Goal: Information Seeking & Learning: Learn about a topic

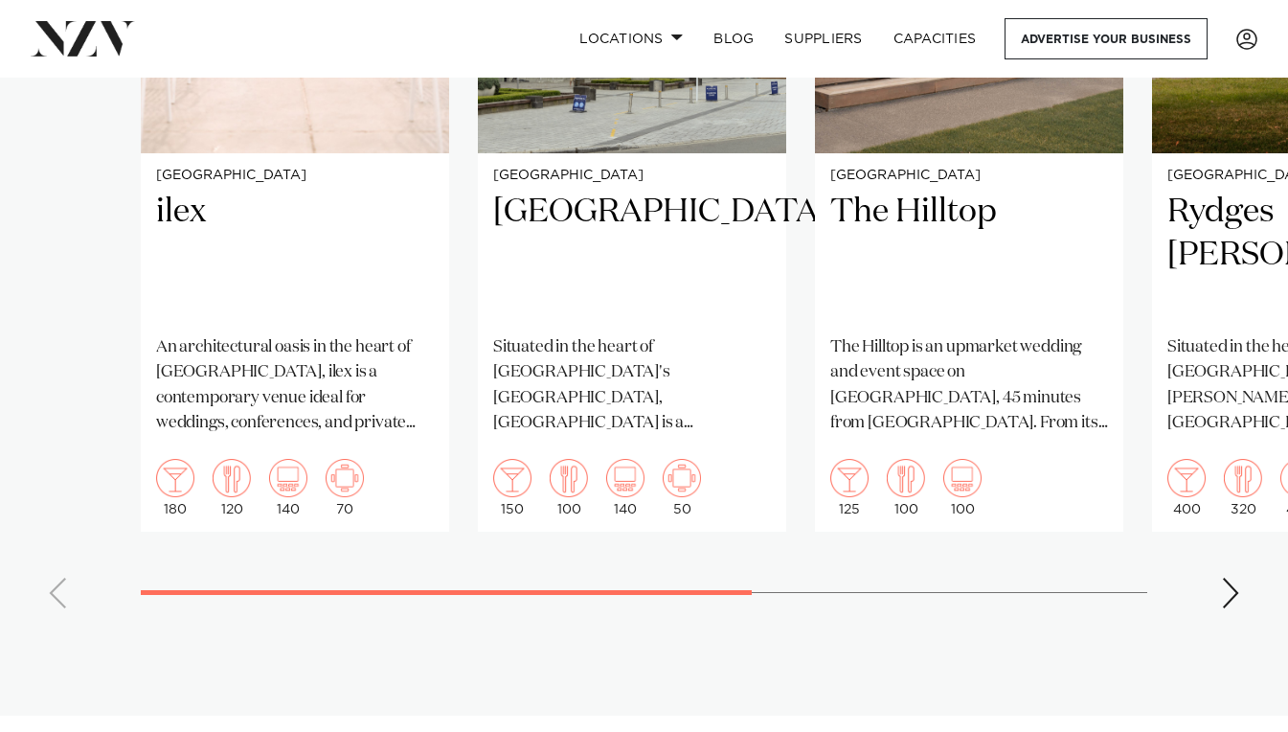
scroll to position [1702, 0]
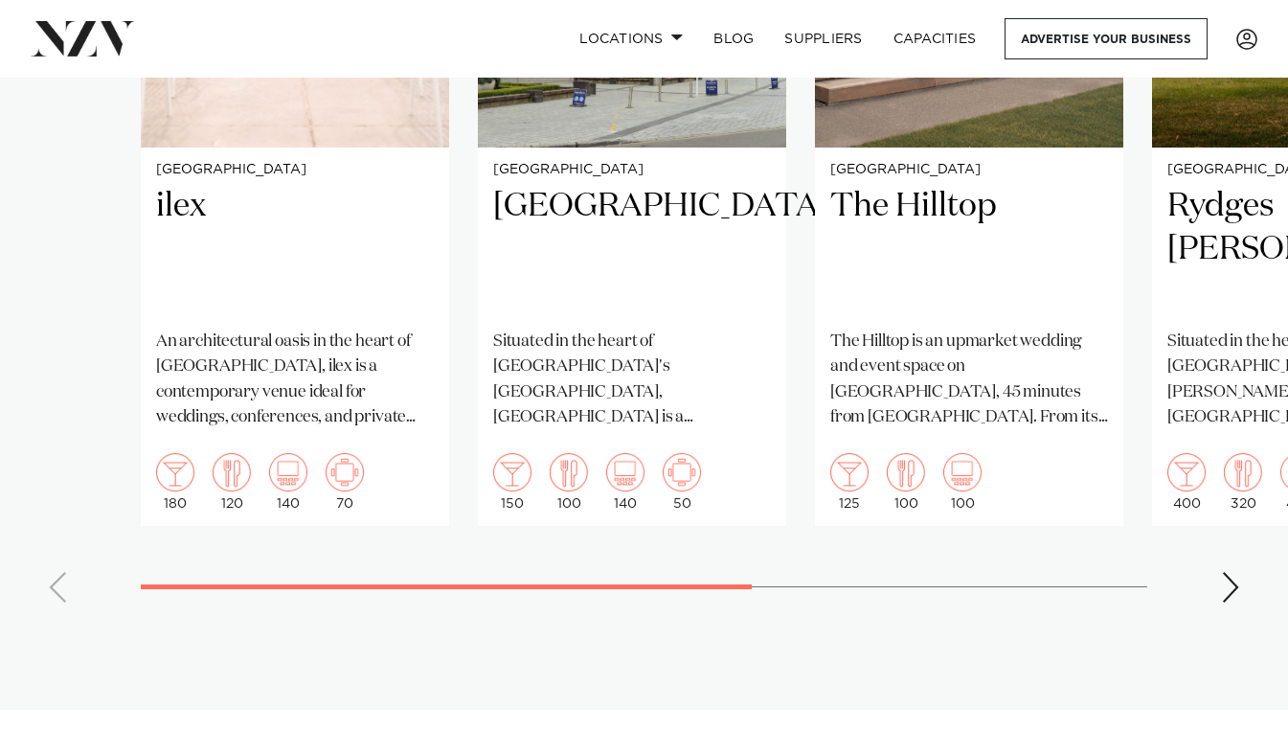
click at [1227, 572] on div "Next slide" at bounding box center [1230, 587] width 19 height 31
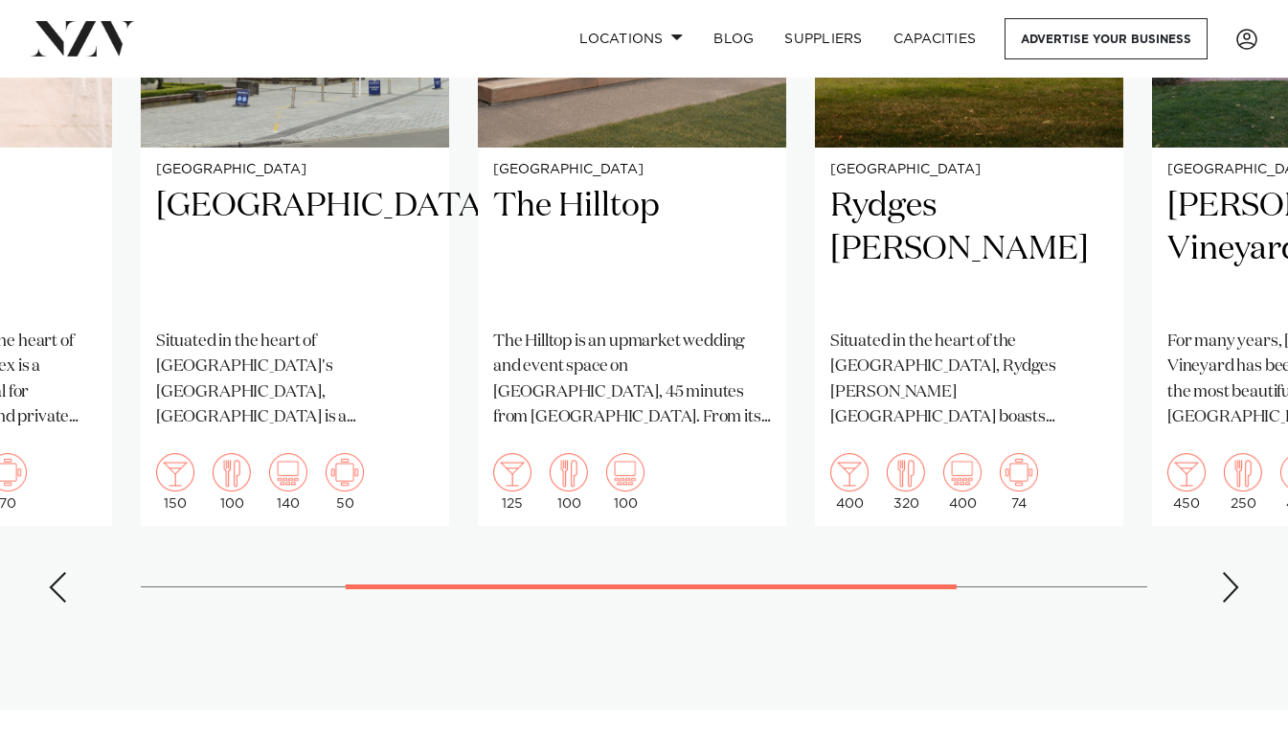
click at [1227, 572] on div "Next slide" at bounding box center [1230, 587] width 19 height 31
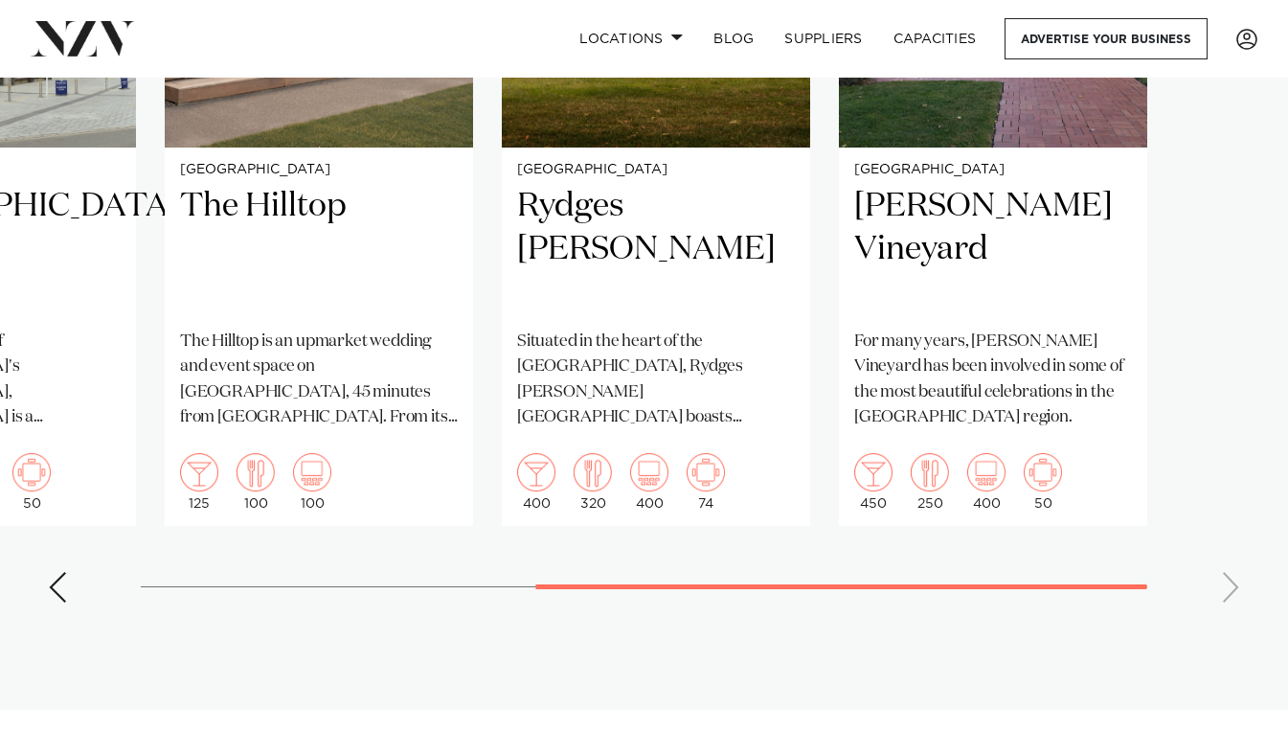
click at [1228, 565] on swiper-container "Christchurch ilex An architectural oasis in the heart of Christchurch Botanic G…" at bounding box center [644, 176] width 1288 height 884
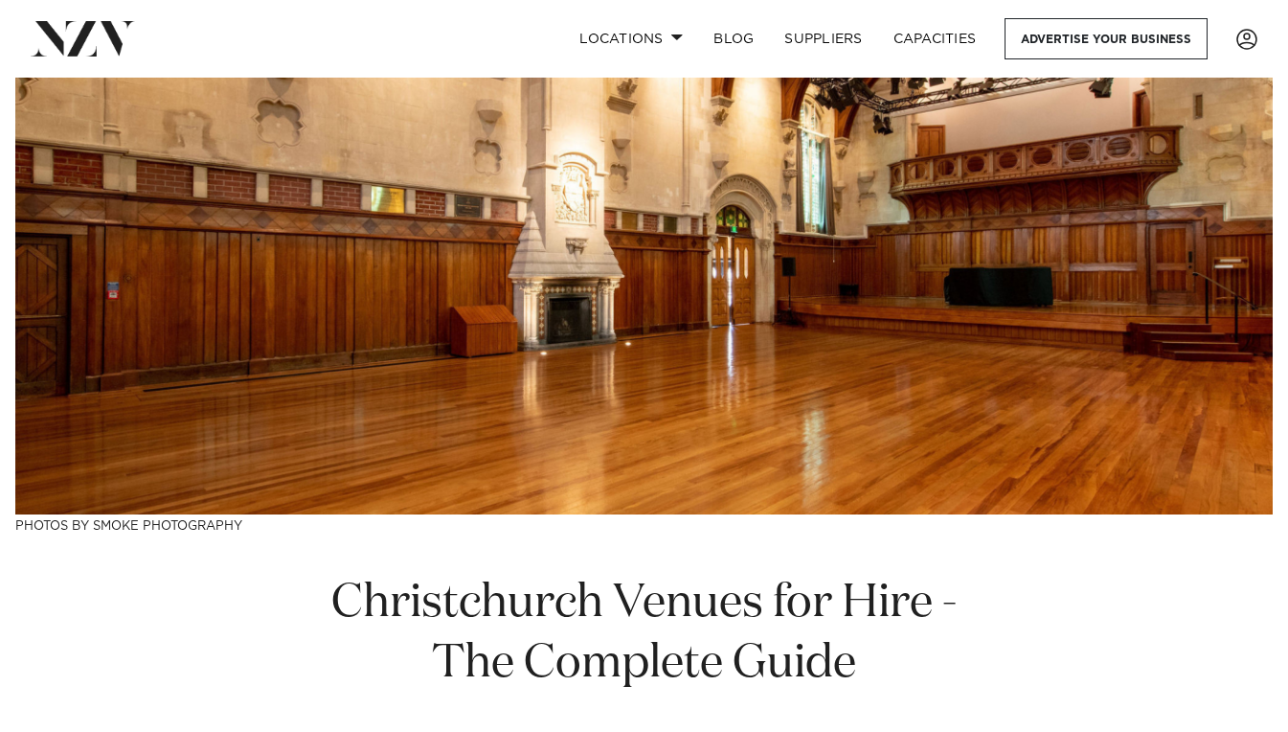
scroll to position [0, 0]
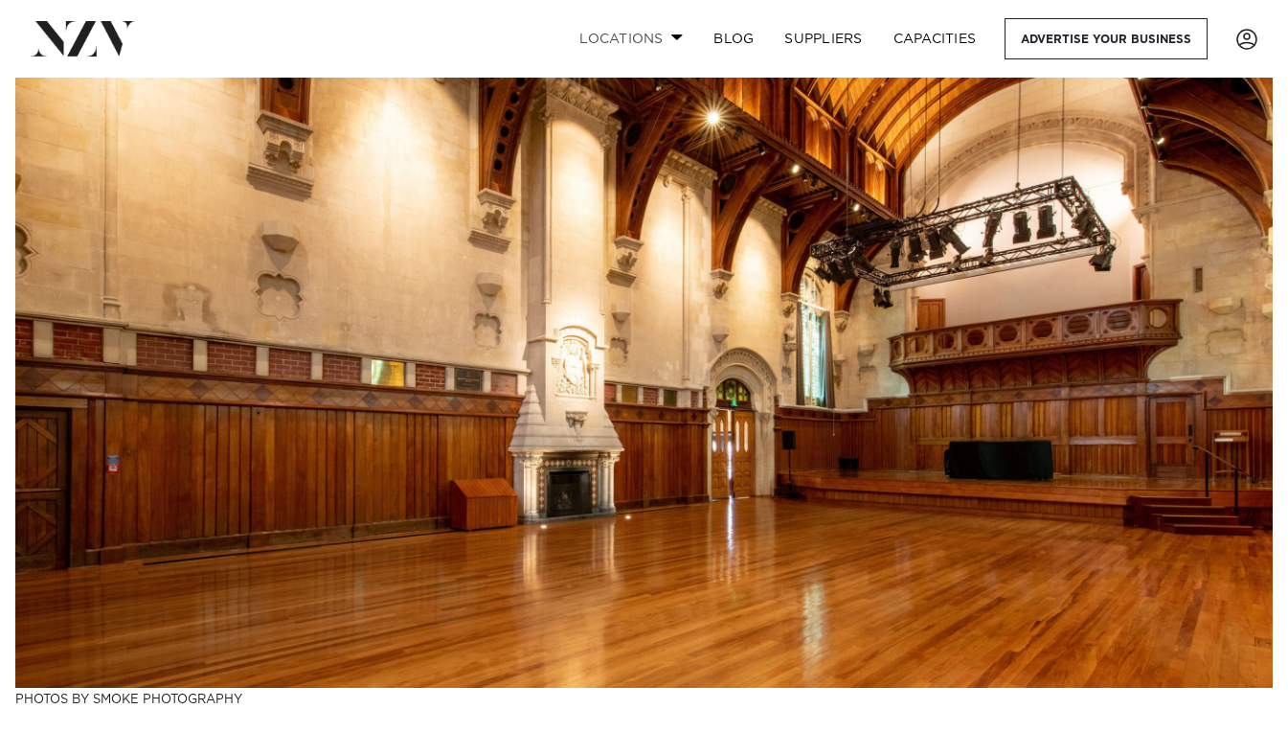
click at [673, 36] on span at bounding box center [677, 37] width 12 height 7
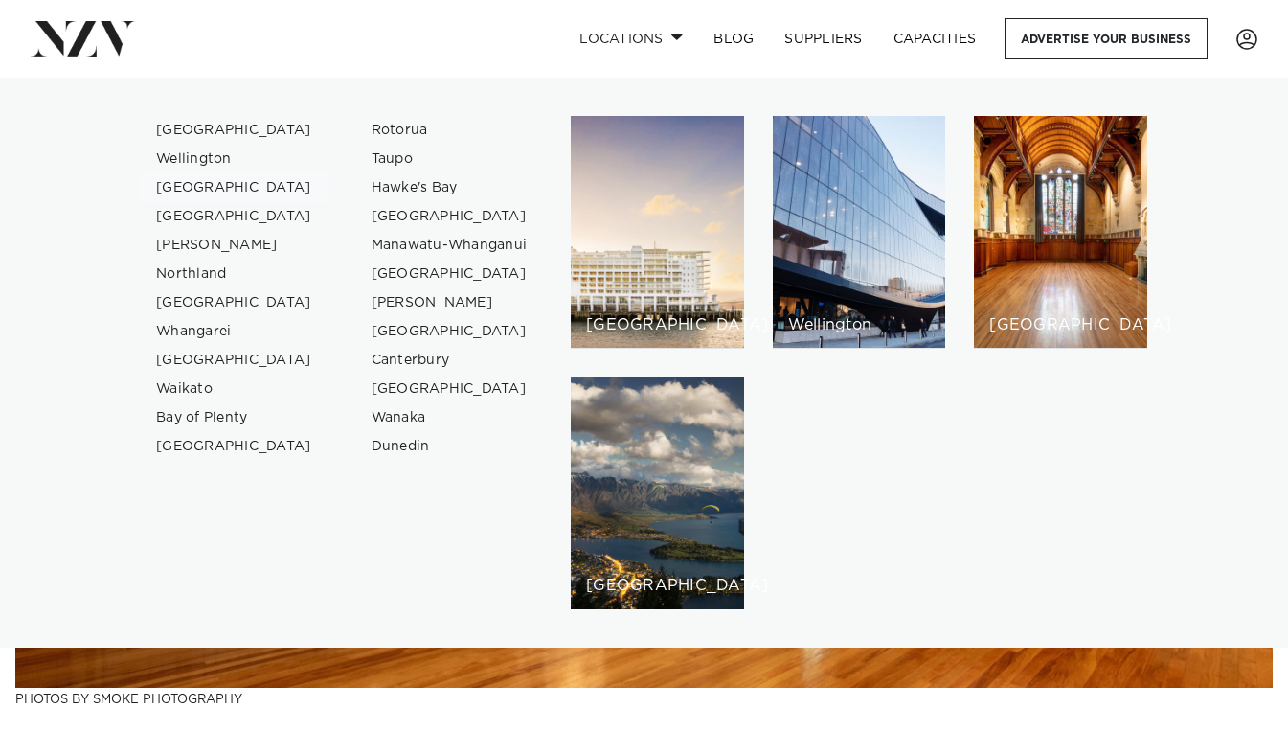
click at [193, 188] on link "[GEOGRAPHIC_DATA]" at bounding box center [234, 187] width 187 height 29
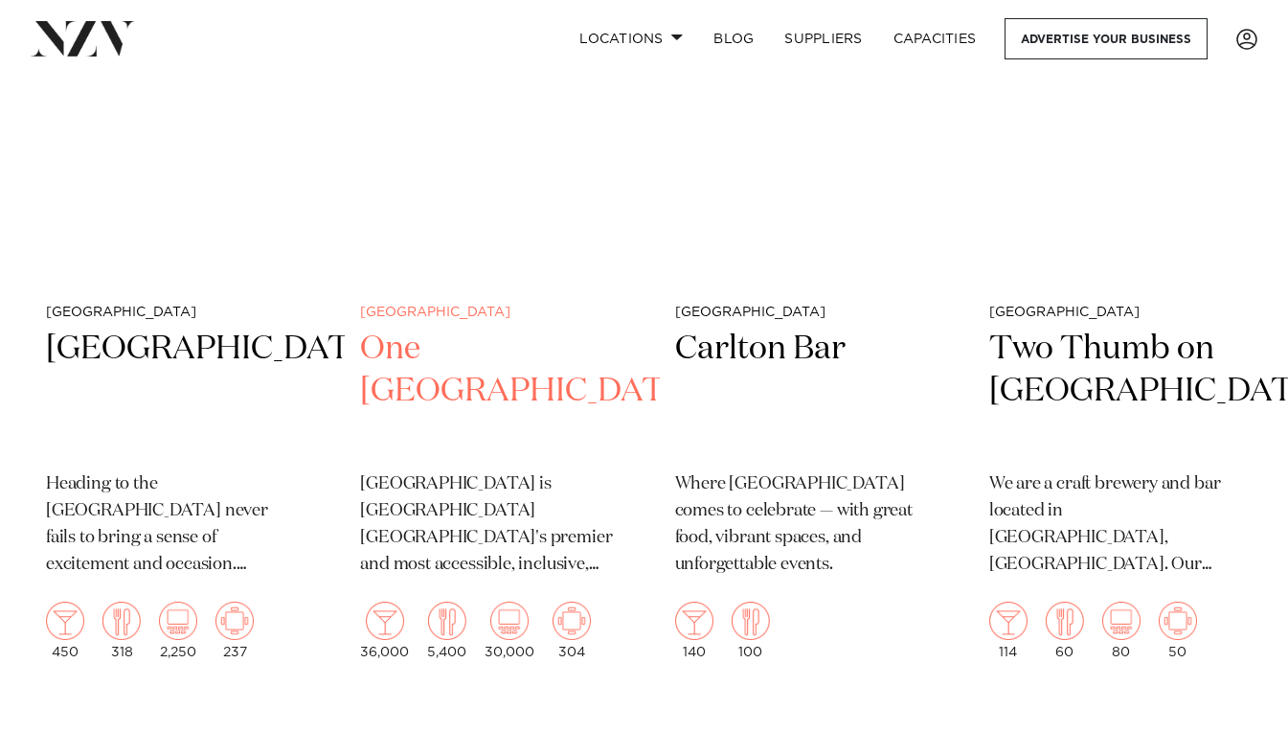
scroll to position [3332, 0]
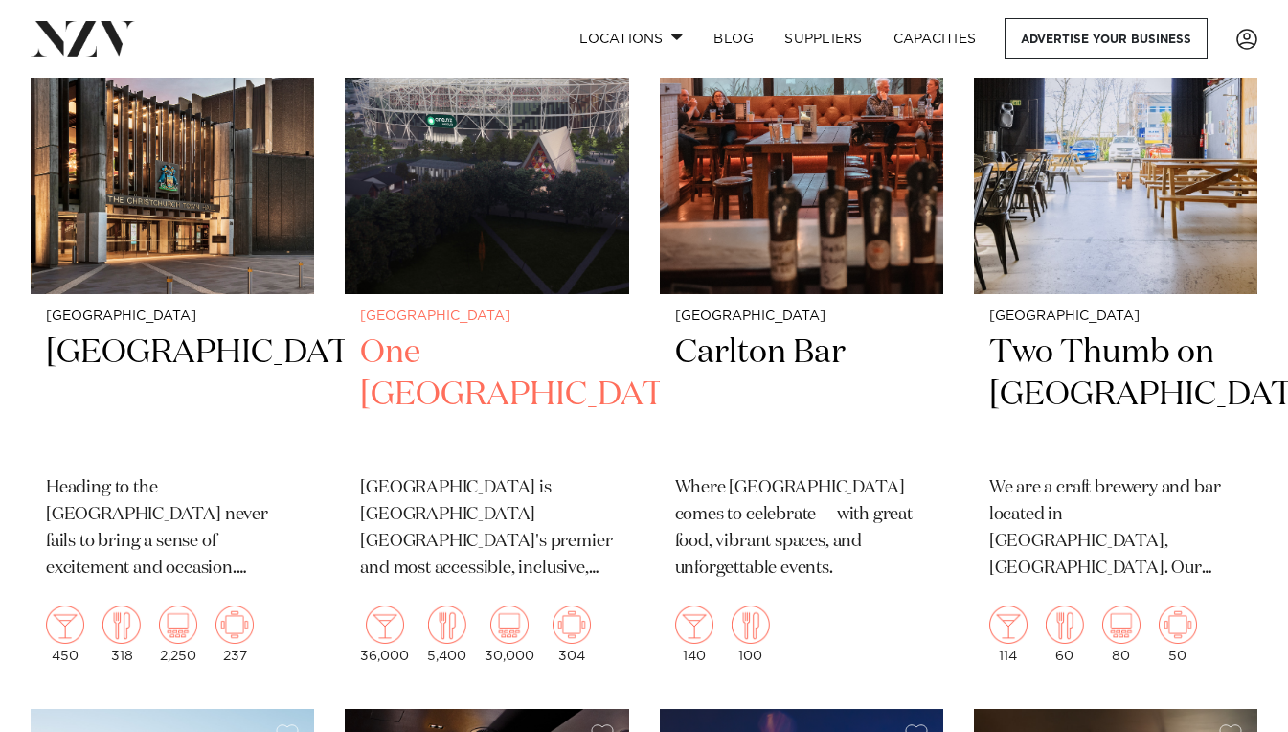
click at [421, 374] on h2 "One [GEOGRAPHIC_DATA]" at bounding box center [486, 395] width 253 height 129
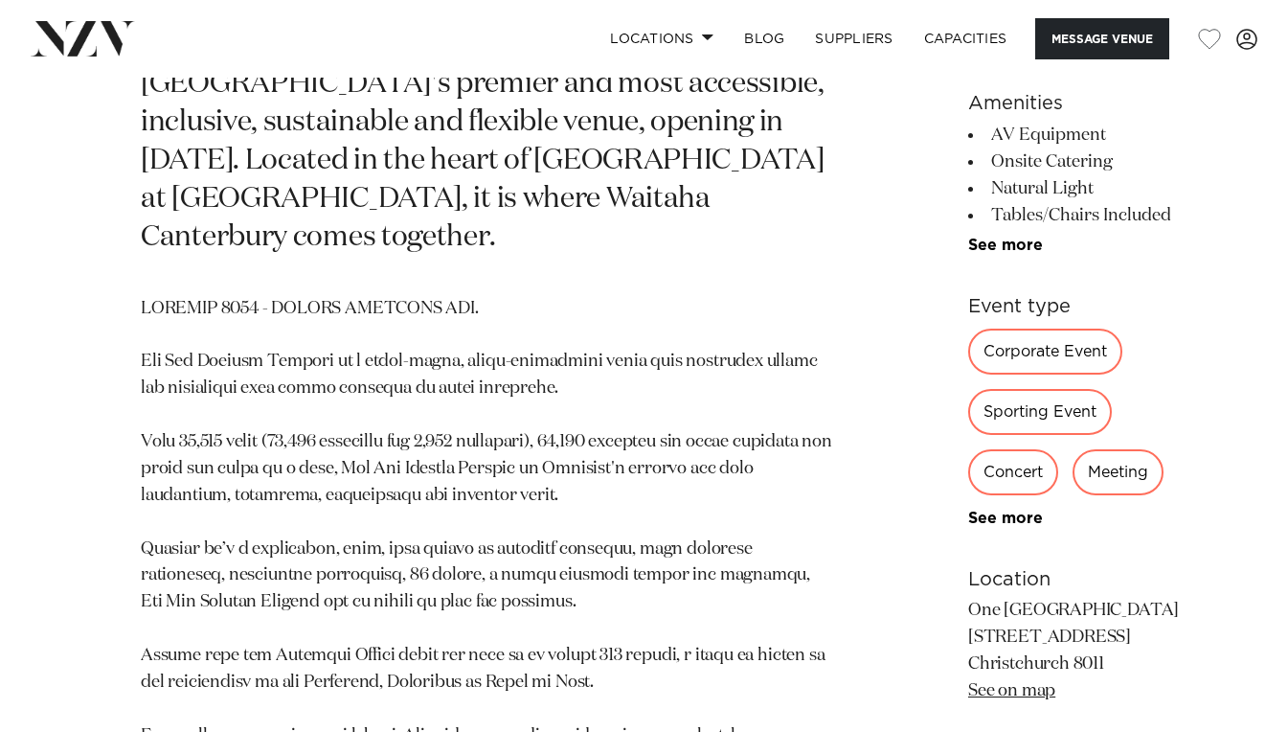
scroll to position [974, 0]
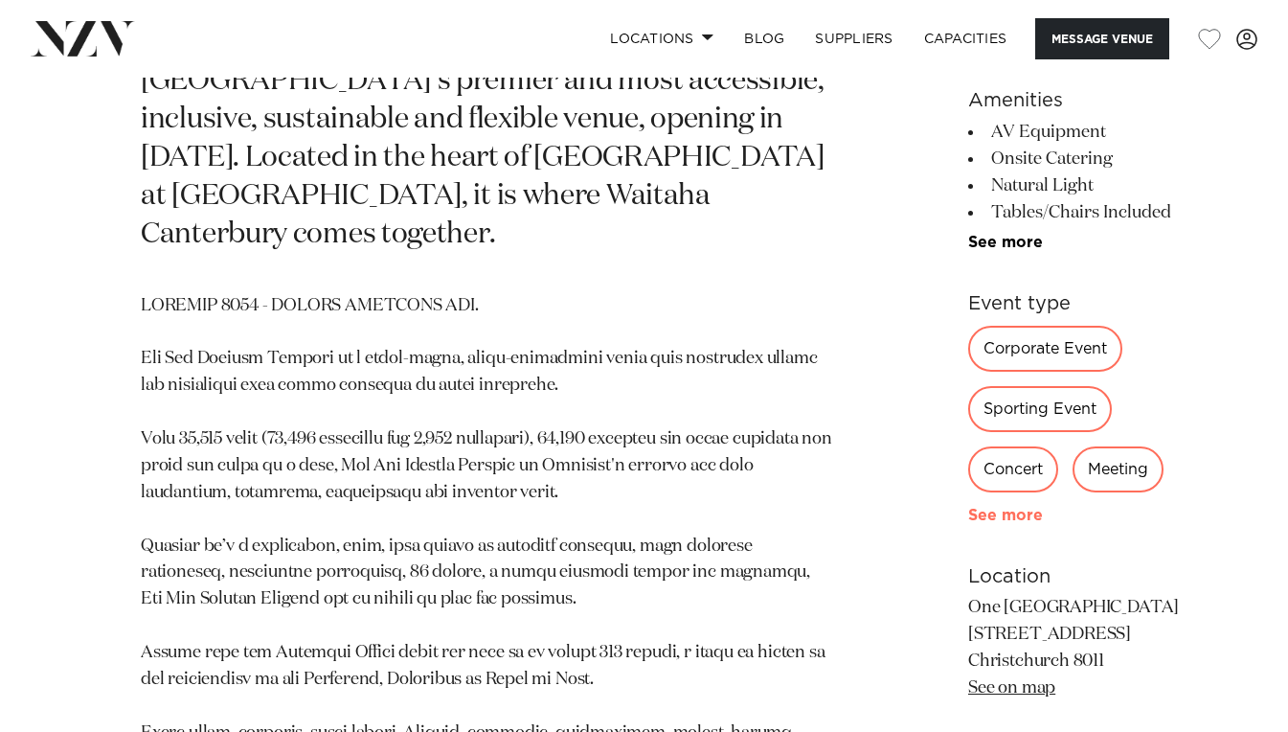
click at [968, 523] on link "See more" at bounding box center [1042, 515] width 149 height 15
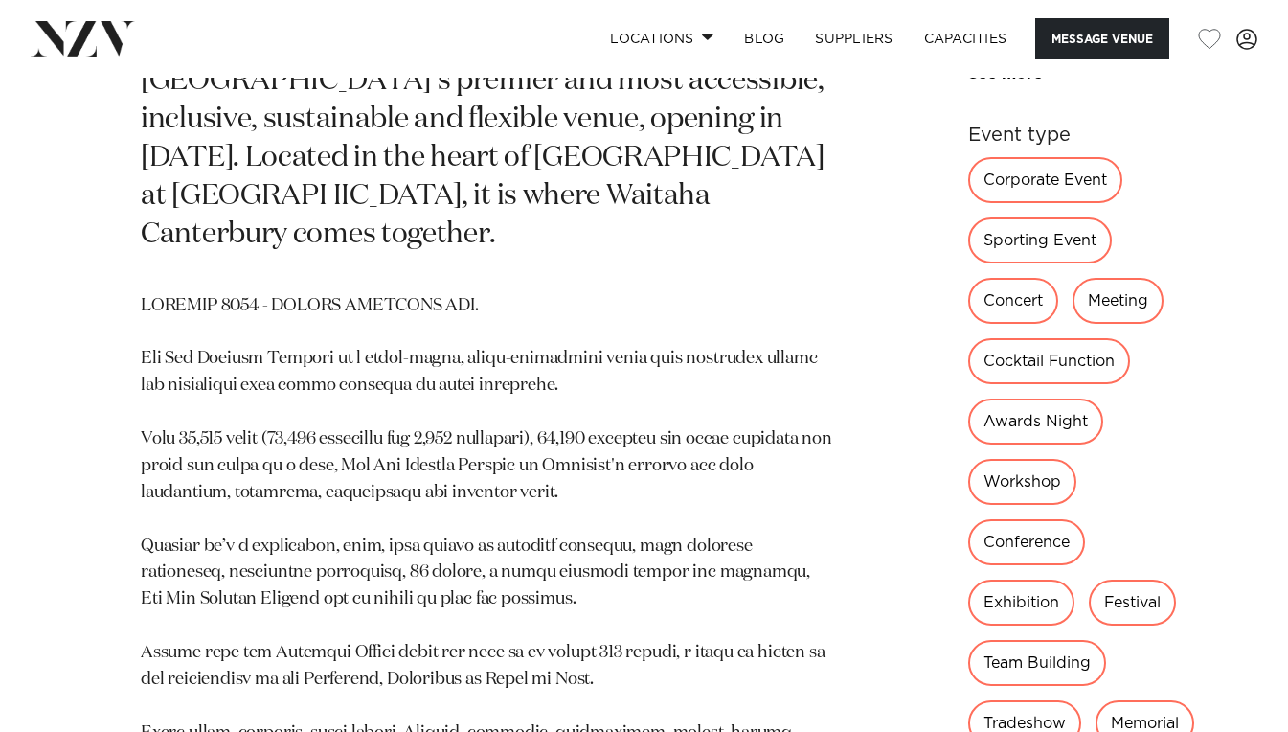
click at [1013, 376] on div "Cocktail Function" at bounding box center [1049, 361] width 162 height 46
click at [1003, 363] on div "Cocktail Function" at bounding box center [1049, 361] width 162 height 46
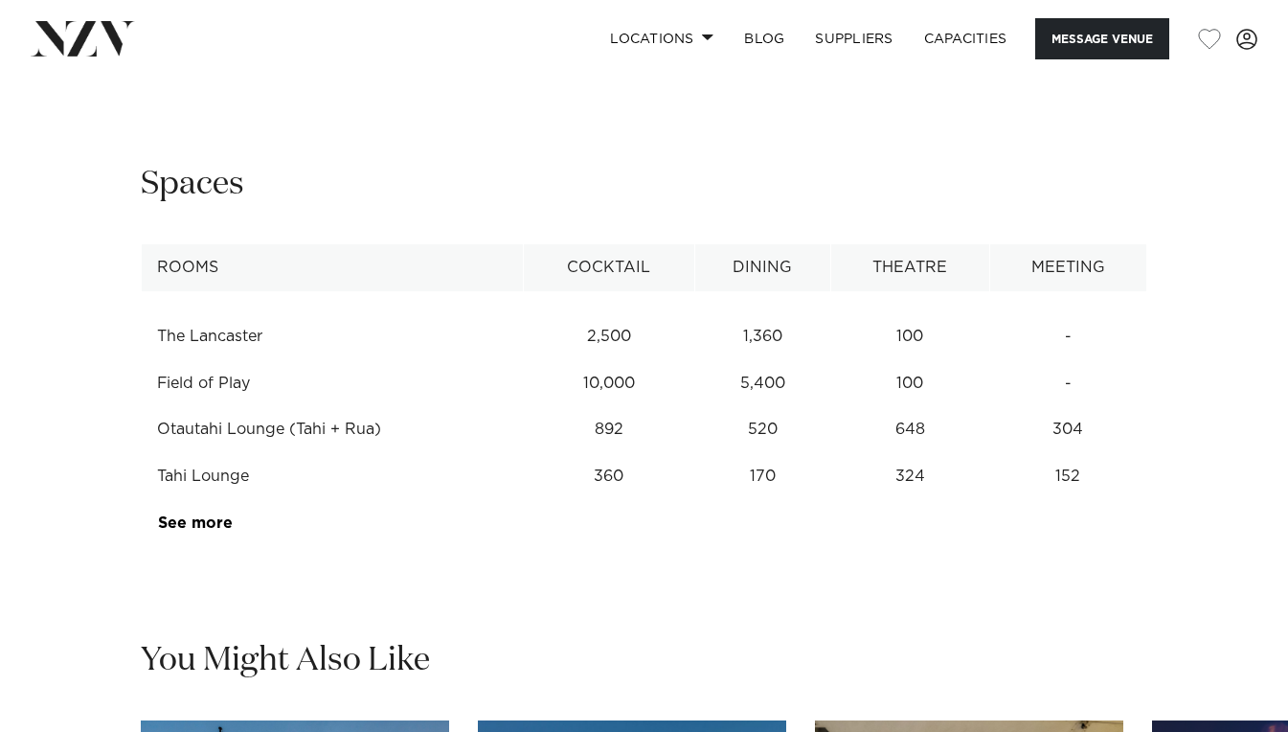
scroll to position [2736, 0]
click at [191, 514] on link "See more" at bounding box center [232, 521] width 149 height 15
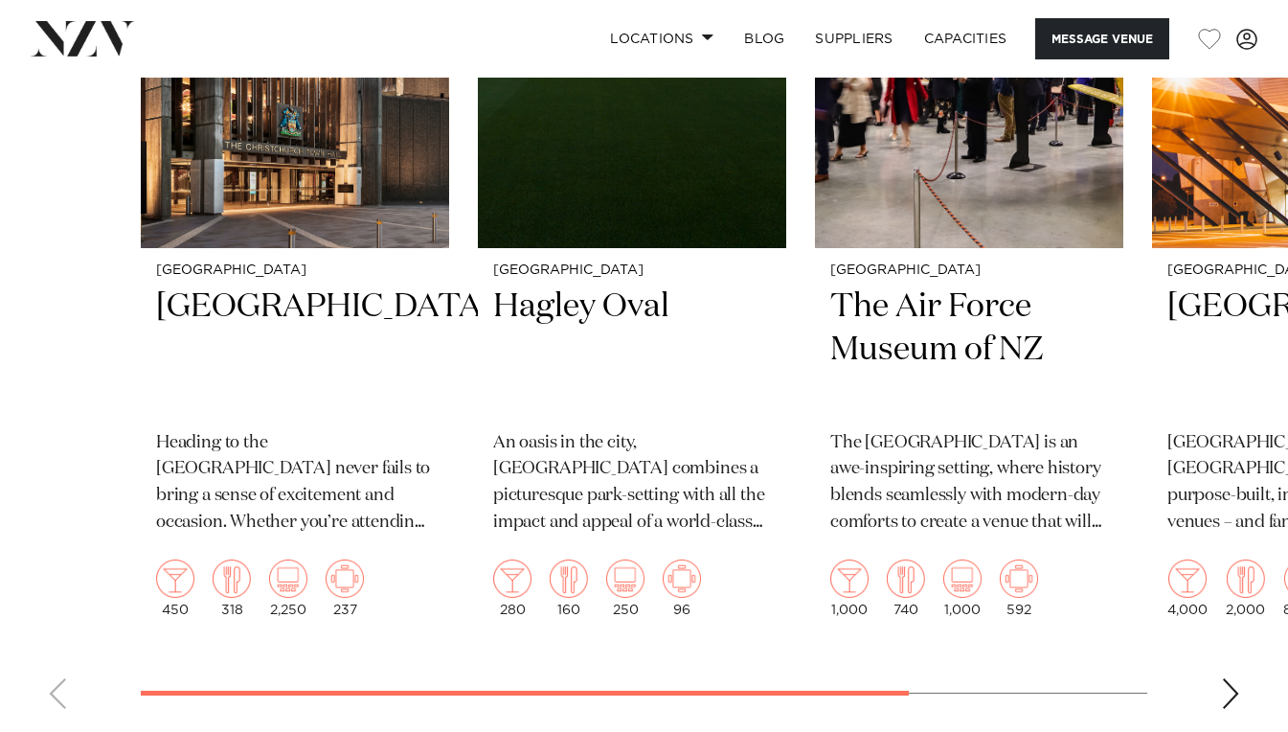
scroll to position [3996, 0]
click at [1233, 677] on div "Next slide" at bounding box center [1230, 692] width 19 height 31
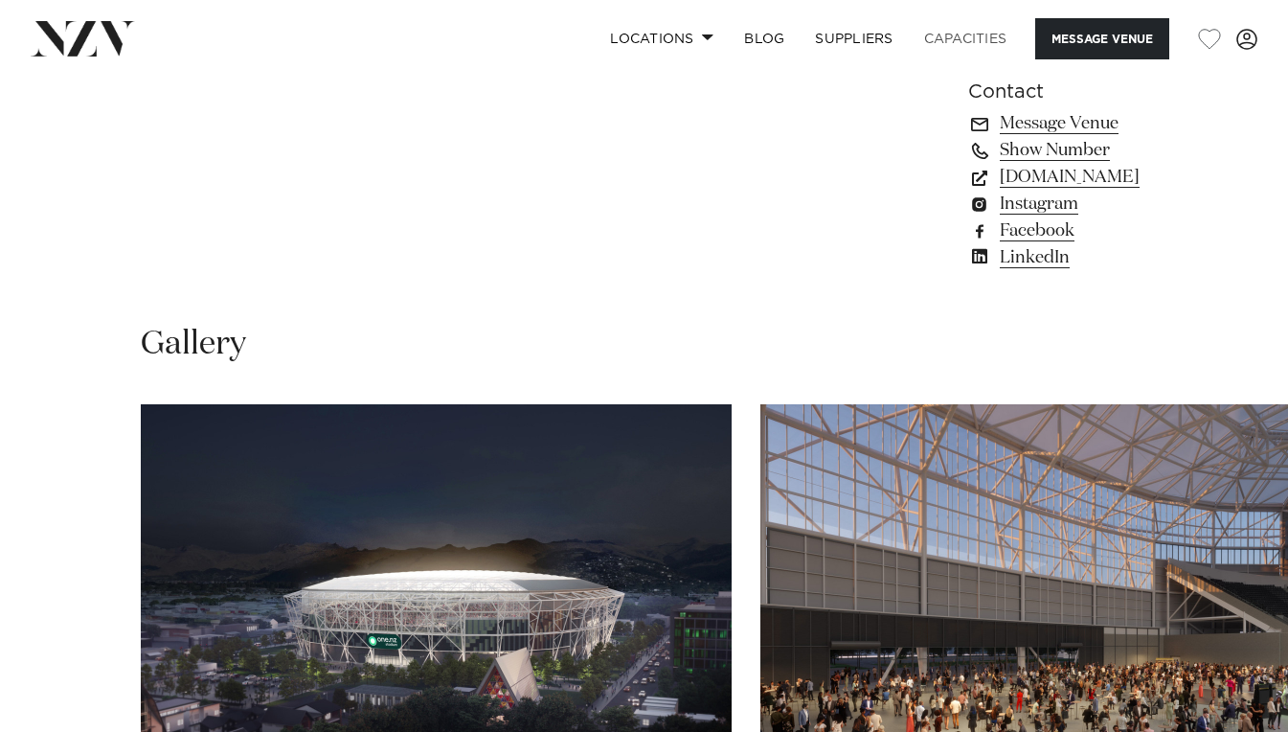
scroll to position [1555, 0]
